Goal: Task Accomplishment & Management: Complete application form

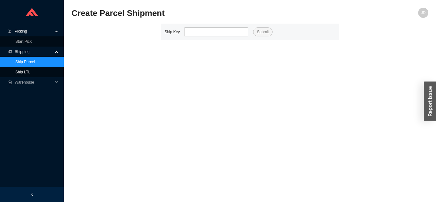
click at [30, 70] on link "Ship LTL" at bounding box center [22, 72] width 15 height 4
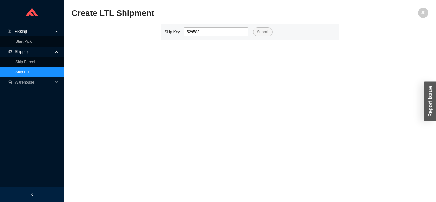
type input "529583"
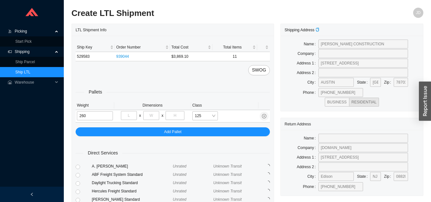
type input "260"
click at [130, 114] on input "tel" at bounding box center [129, 115] width 16 height 9
type input "40"
click at [151, 117] on input "tel" at bounding box center [151, 115] width 16 height 9
type input "48"
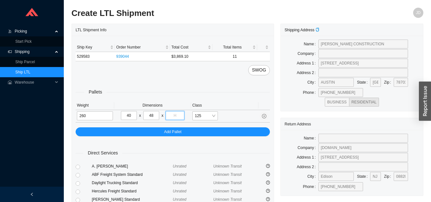
click at [178, 114] on input "tel" at bounding box center [174, 115] width 18 height 9
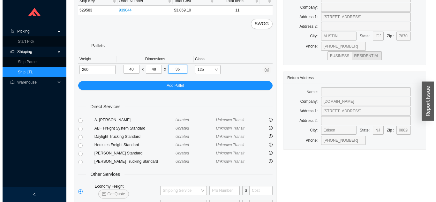
scroll to position [77, 0]
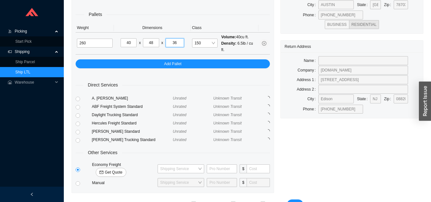
type input "36"
click at [122, 169] on span "Get Quote" at bounding box center [114, 172] width 18 height 6
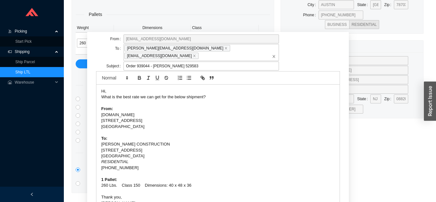
scroll to position [40, 0]
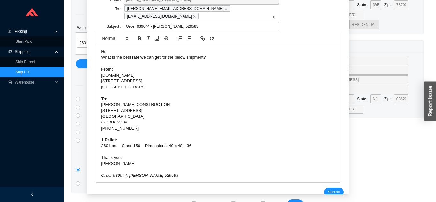
click at [325, 173] on div "Hi, What is the best rate we can get for the below shipment? From: [DOMAIN_NAME…" at bounding box center [217, 113] width 243 height 137
click at [327, 189] on span "Submit" at bounding box center [333, 192] width 12 height 6
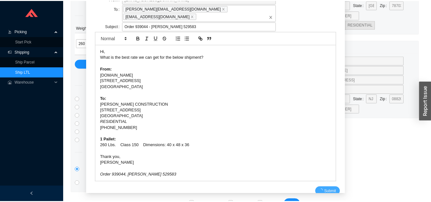
scroll to position [8, 0]
